Goal: Check status

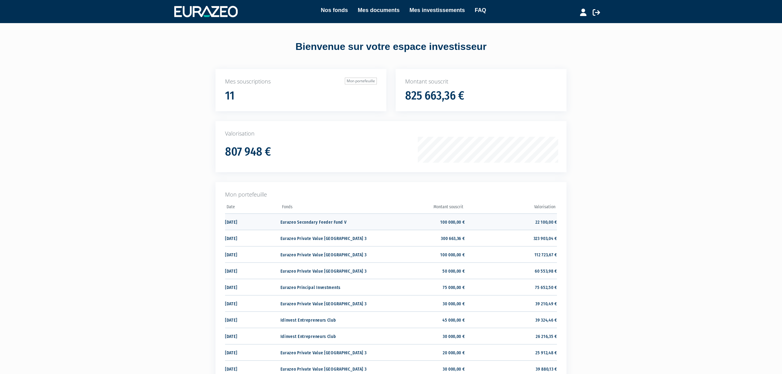
click at [374, 225] on td "100 000,00 €" at bounding box center [418, 221] width 92 height 16
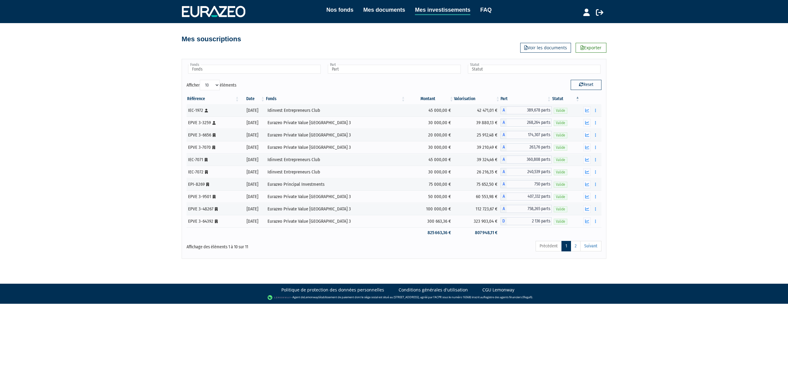
click at [678, 152] on div "Nos fonds Mes documents Mes investissements FAQ Déconnexion Nos fonds Mes docum…" at bounding box center [394, 129] width 788 height 259
click at [573, 250] on link "2" at bounding box center [576, 246] width 10 height 10
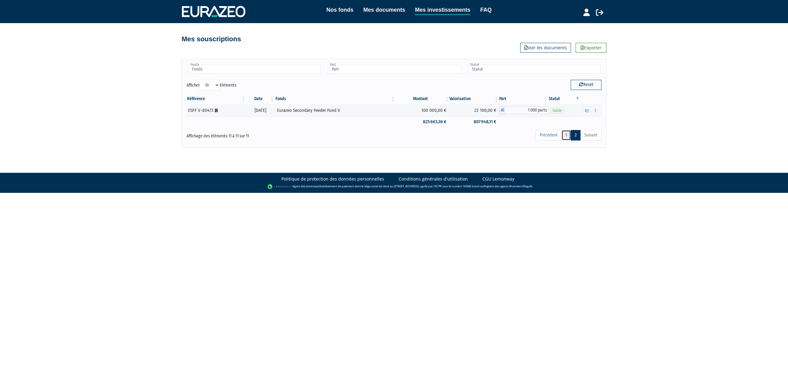
click at [563, 137] on link "1" at bounding box center [566, 135] width 10 height 10
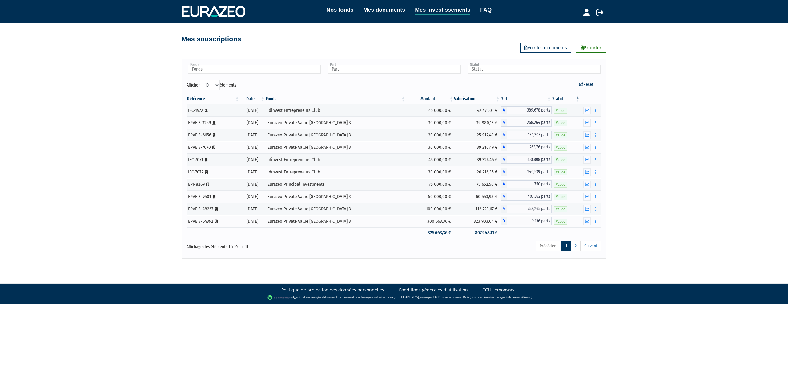
drag, startPoint x: 673, startPoint y: 165, endPoint x: 678, endPoint y: 143, distance: 22.4
click at [675, 165] on div "Nos fonds Mes documents Mes investissements FAQ Déconnexion Nos fonds Mes docum…" at bounding box center [394, 129] width 788 height 259
